Goal: Transaction & Acquisition: Purchase product/service

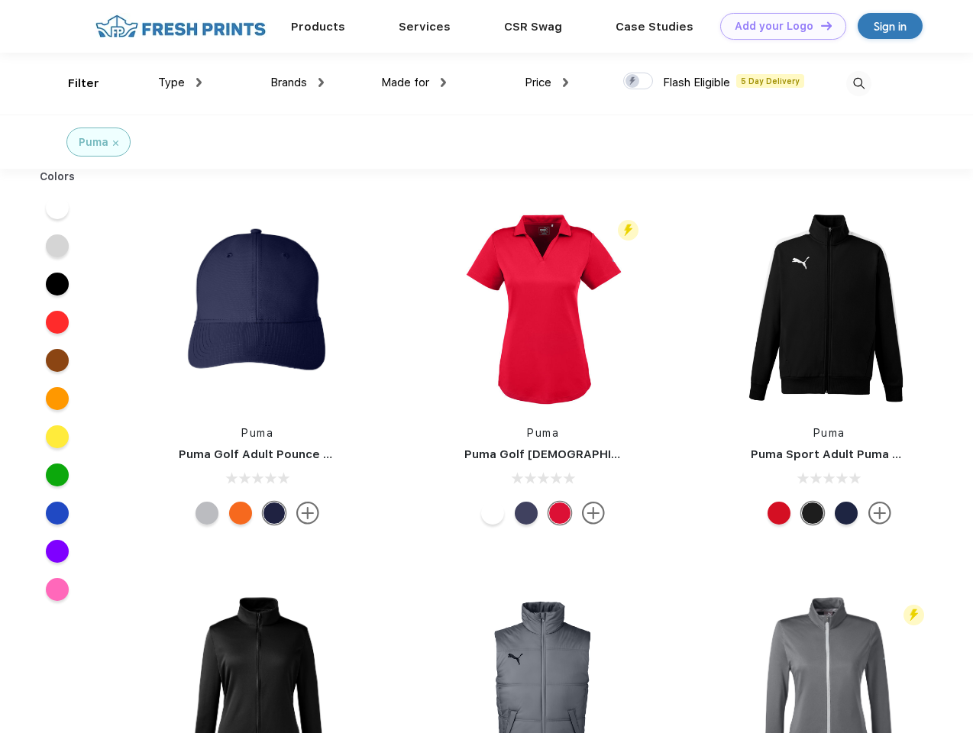
click at [777, 26] on link "Add your Logo Design Tool" at bounding box center [783, 26] width 126 height 27
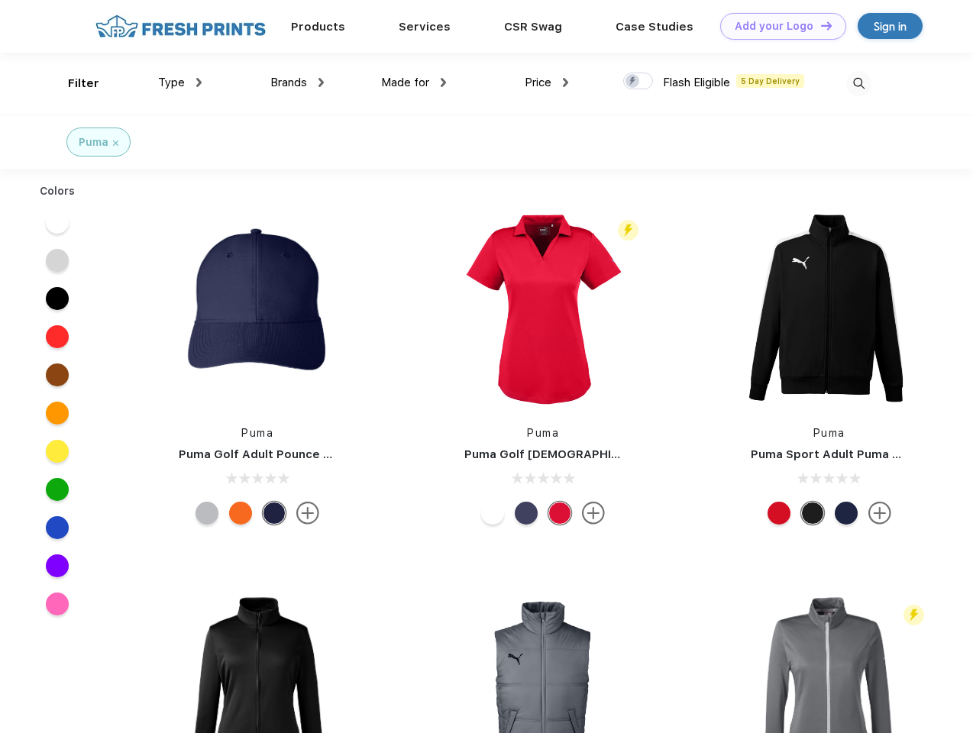
click at [0, 0] on div "Design Tool" at bounding box center [0, 0] width 0 height 0
click at [819, 25] on link "Add your Logo Design Tool" at bounding box center [783, 26] width 126 height 27
click at [73, 83] on div "Filter" at bounding box center [83, 84] width 31 height 18
click at [180, 82] on span "Type" at bounding box center [171, 83] width 27 height 14
click at [297, 82] on span "Brands" at bounding box center [288, 83] width 37 height 14
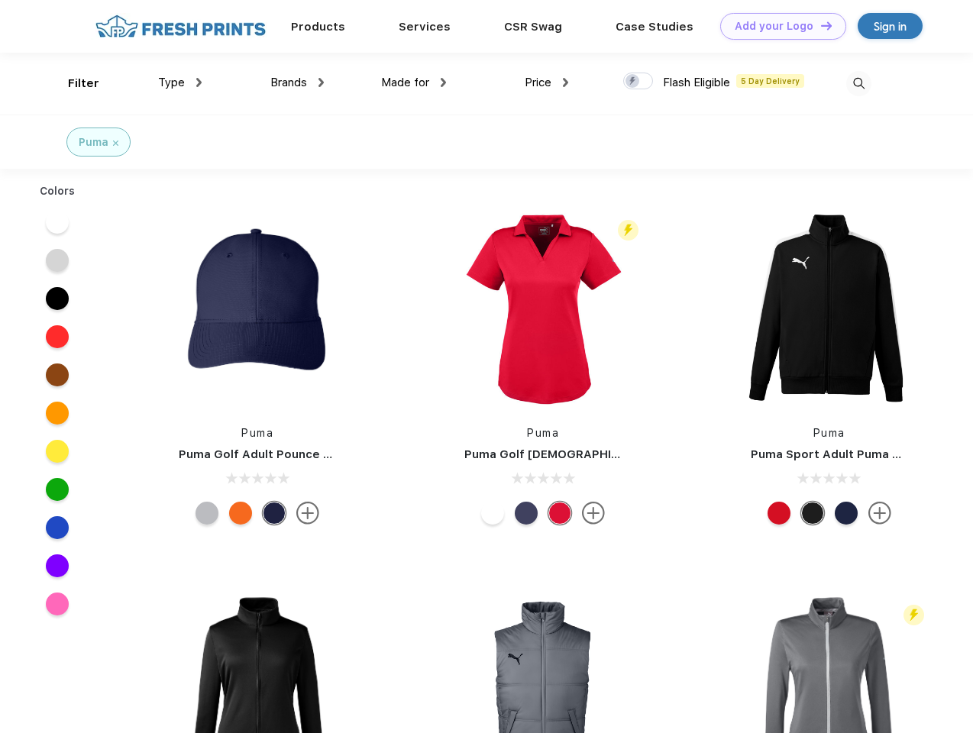
click at [414, 82] on span "Made for" at bounding box center [405, 83] width 48 height 14
click at [547, 82] on span "Price" at bounding box center [538, 83] width 27 height 14
click at [638, 82] on div at bounding box center [638, 81] width 30 height 17
click at [633, 82] on input "checkbox" at bounding box center [628, 77] width 10 height 10
click at [858, 83] on img at bounding box center [858, 83] width 25 height 25
